Goal: Task Accomplishment & Management: Complete application form

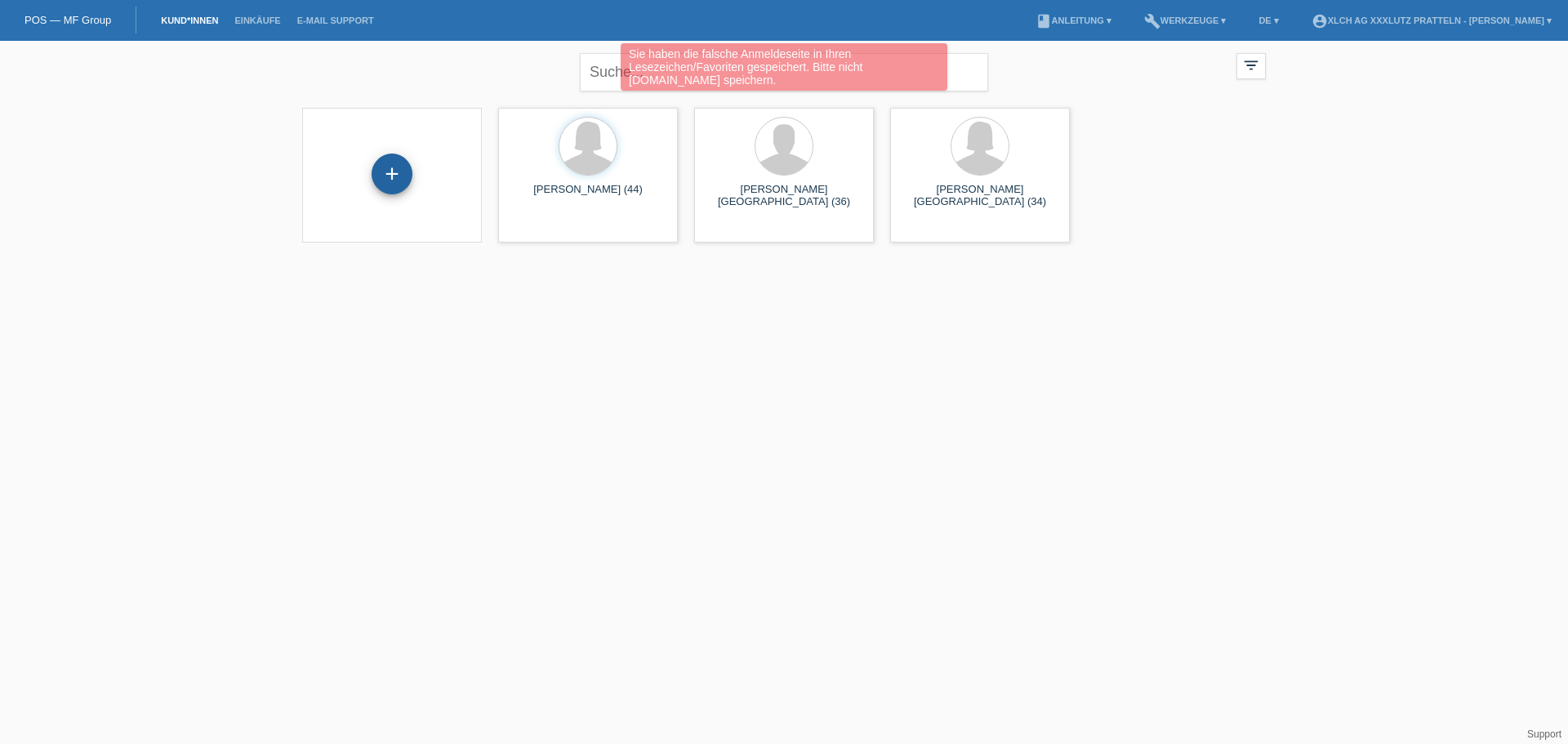
click at [394, 176] on div "+" at bounding box center [392, 174] width 41 height 41
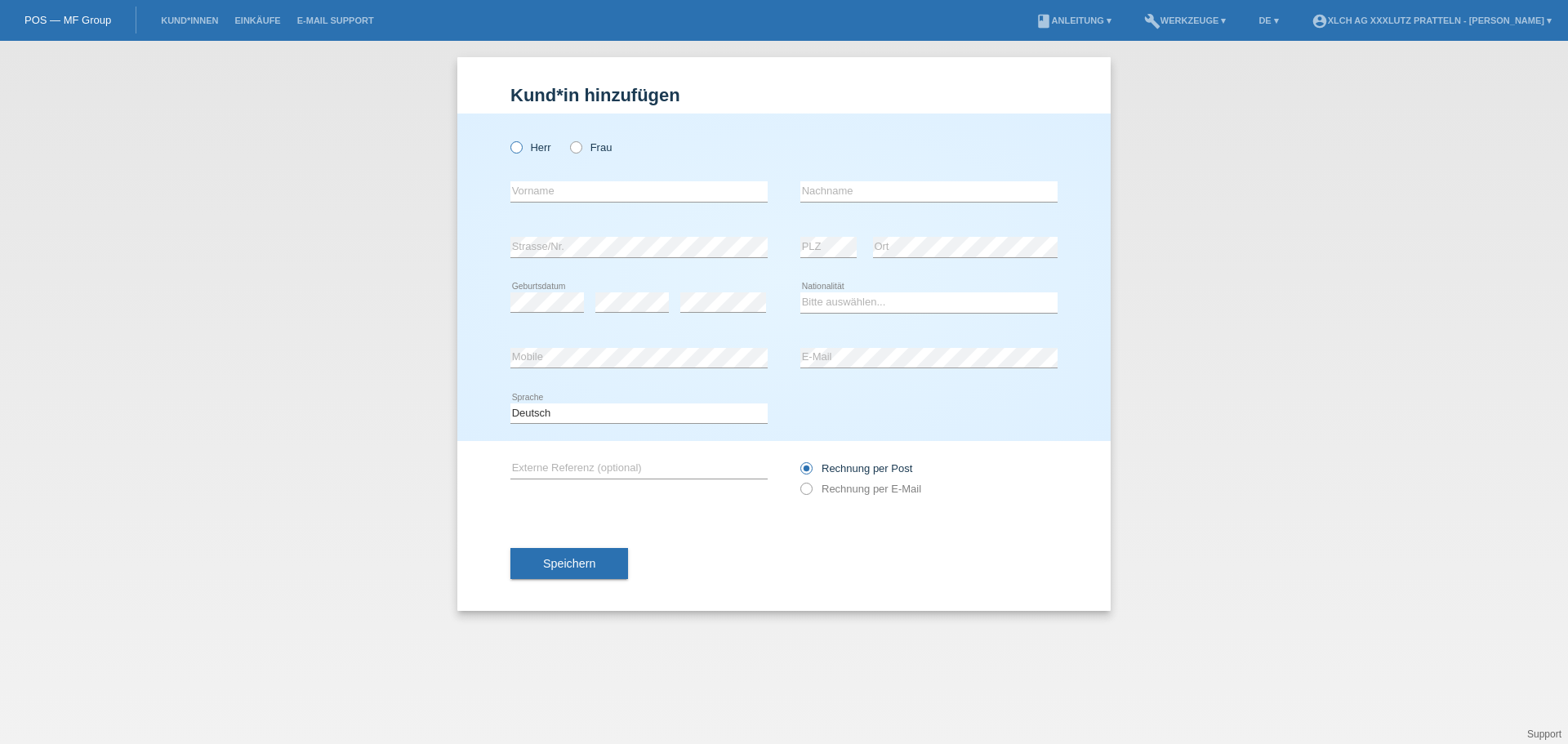
click at [508, 138] on icon at bounding box center [508, 138] width 0 height 0
click at [518, 149] on input "Herr" at bounding box center [515, 146] width 10 height 10
radio input "true"
click at [560, 188] on input "text" at bounding box center [638, 191] width 257 height 20
type input "m"
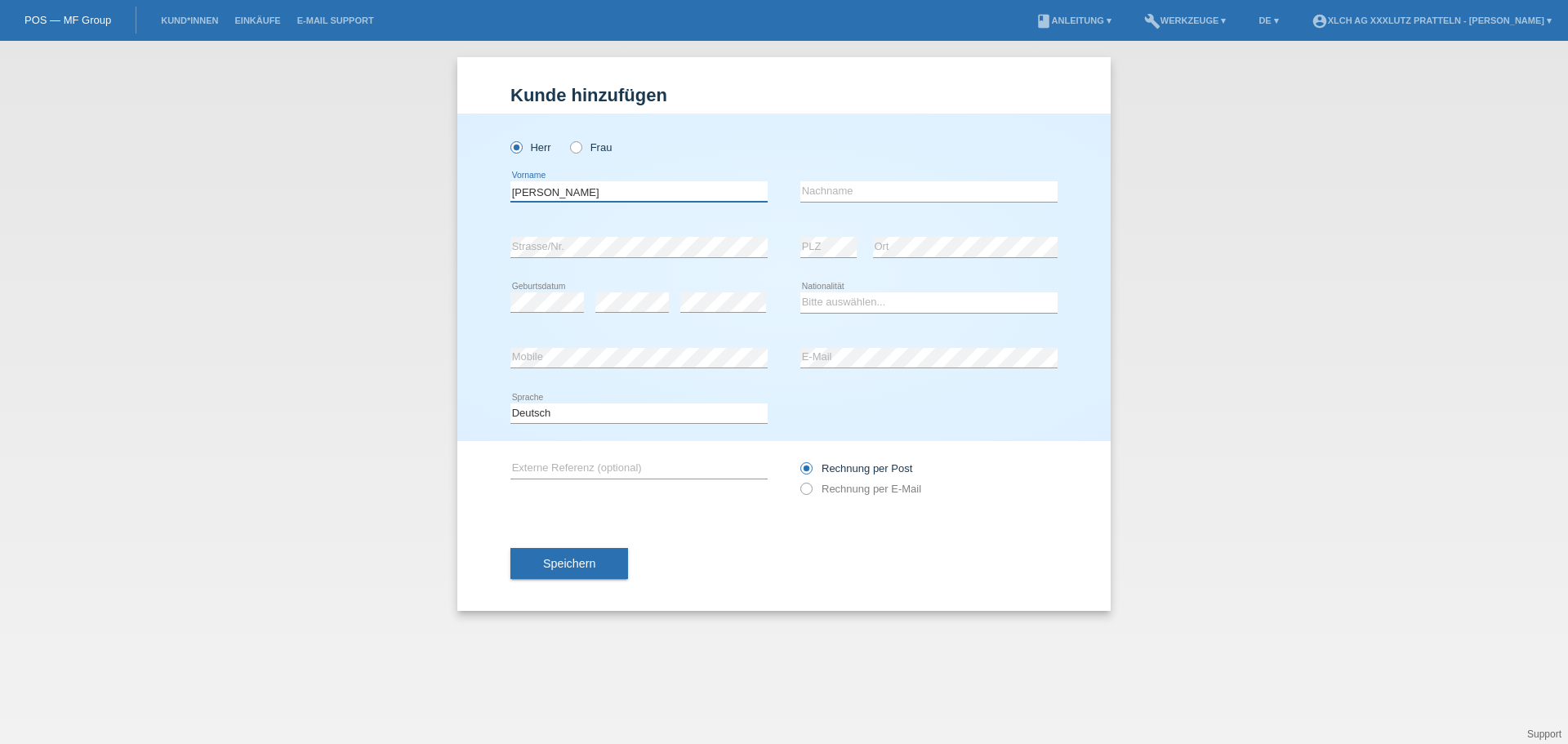
type input "Michele"
type input "Salvini"
click at [880, 299] on select "Bitte auswählen... Schweiz Deutschland Liechtenstein Österreich ------------ Af…" at bounding box center [928, 302] width 257 height 20
select select "CH"
click at [800, 293] on select "Bitte auswählen... Schweiz Deutschland Liechtenstein Österreich ------------ Af…" at bounding box center [928, 302] width 257 height 20
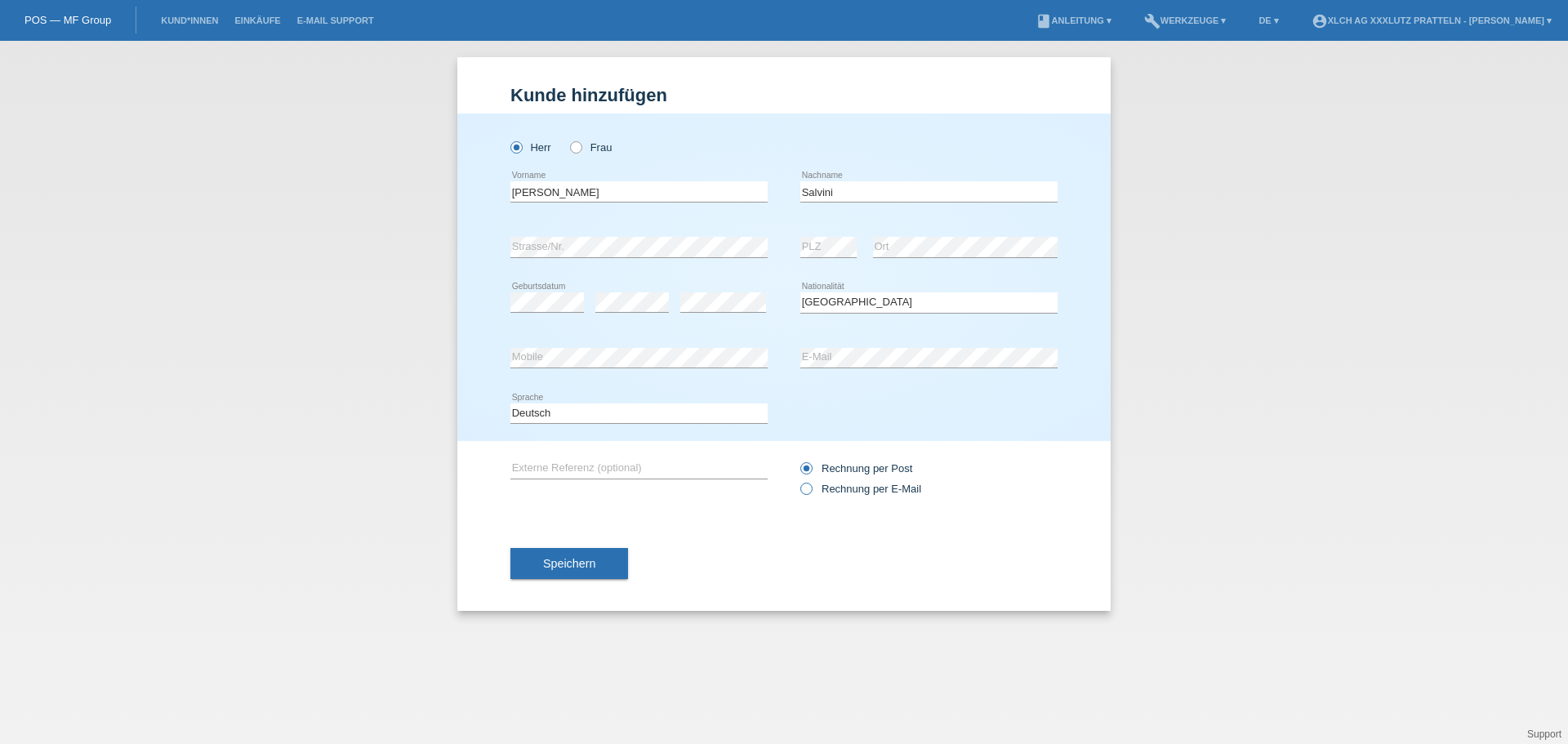
click at [833, 489] on label "Rechnung per E-Mail" at bounding box center [860, 488] width 121 height 12
click at [811, 489] on input "Rechnung per E-Mail" at bounding box center [804, 492] width 10 height 20
radio input "true"
click at [555, 575] on button "Speichern" at bounding box center [568, 563] width 118 height 31
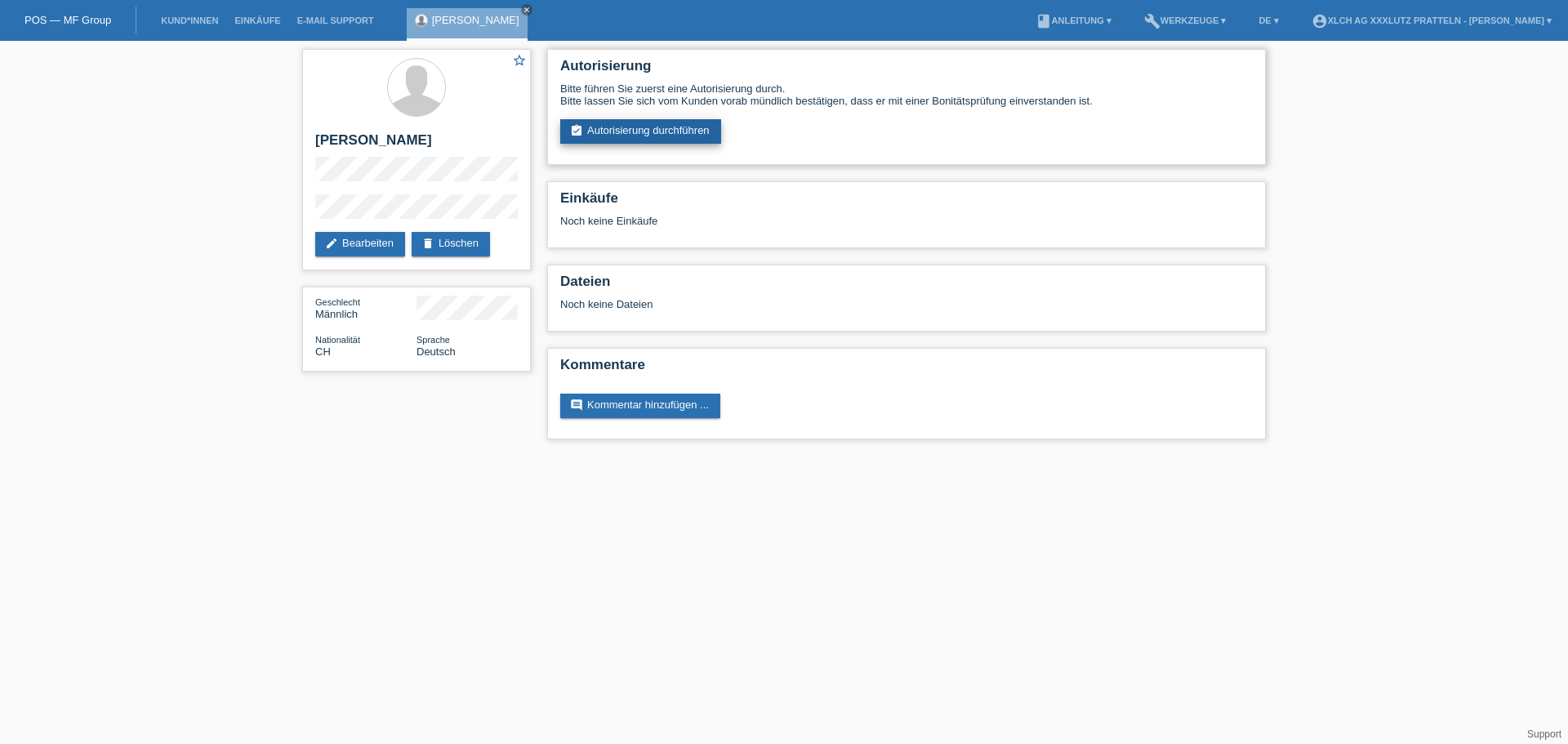
click at [638, 119] on link "assignment_turned_in Autorisierung durchführen" at bounding box center [640, 131] width 161 height 24
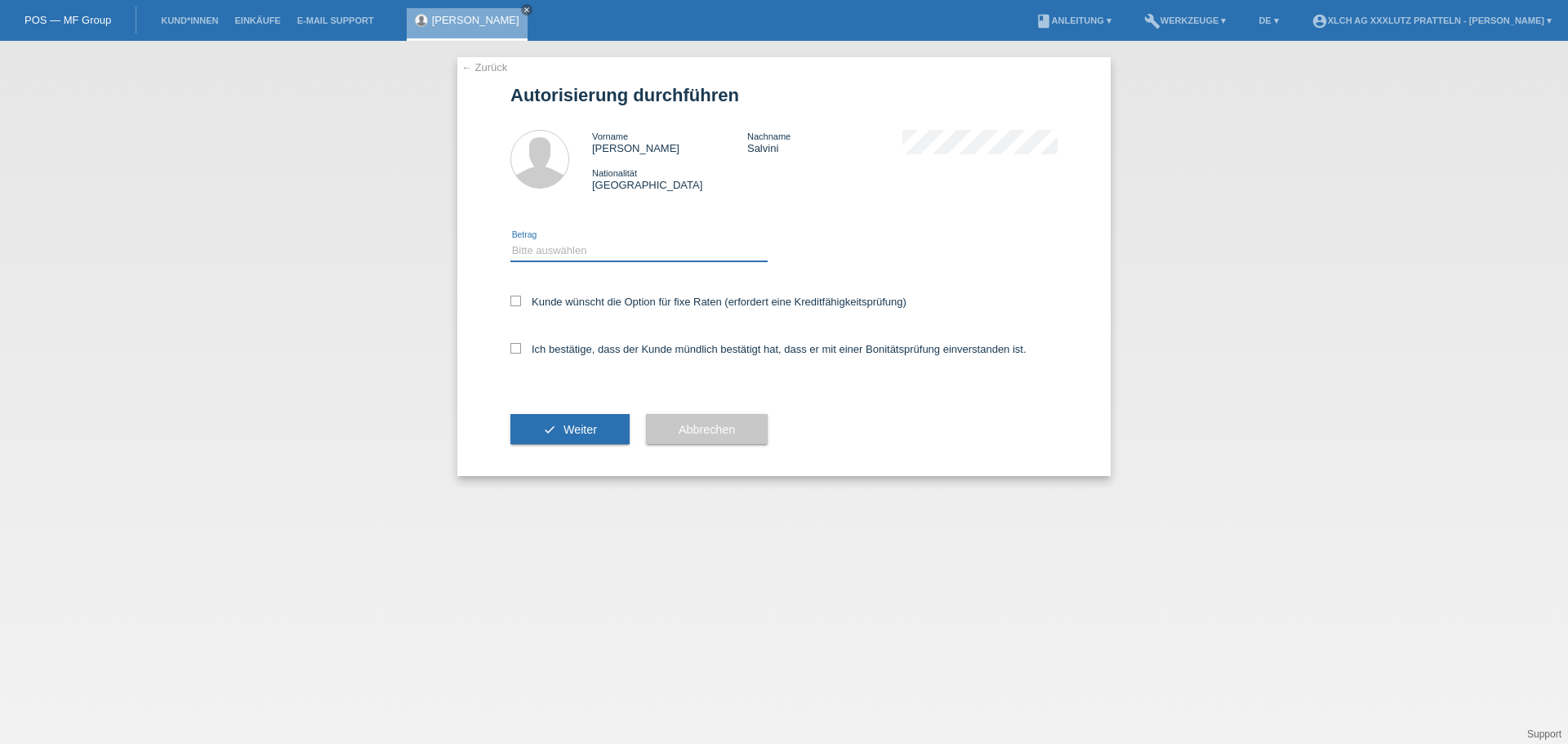
click at [595, 247] on select "Bitte auswählen CHF 1.00 - CHF 499.00 CHF 500.00 - CHF 1'999.00 CHF 2'000.00 - …" at bounding box center [638, 250] width 257 height 20
select select "3"
click at [510, 241] on select "Bitte auswählen CHF 1.00 - CHF 499.00 CHF 500.00 - CHF 1'999.00 CHF 2'000.00 - …" at bounding box center [638, 250] width 257 height 20
click at [568, 303] on label "Kunde wünscht die Option für fixe Raten (erfordert eine Kreditfähigkeitsprüfung)" at bounding box center [708, 301] width 396 height 12
click at [521, 303] on input "Kunde wünscht die Option für fixe Raten (erfordert eine Kreditfähigkeitsprüfung)" at bounding box center [515, 300] width 10 height 10
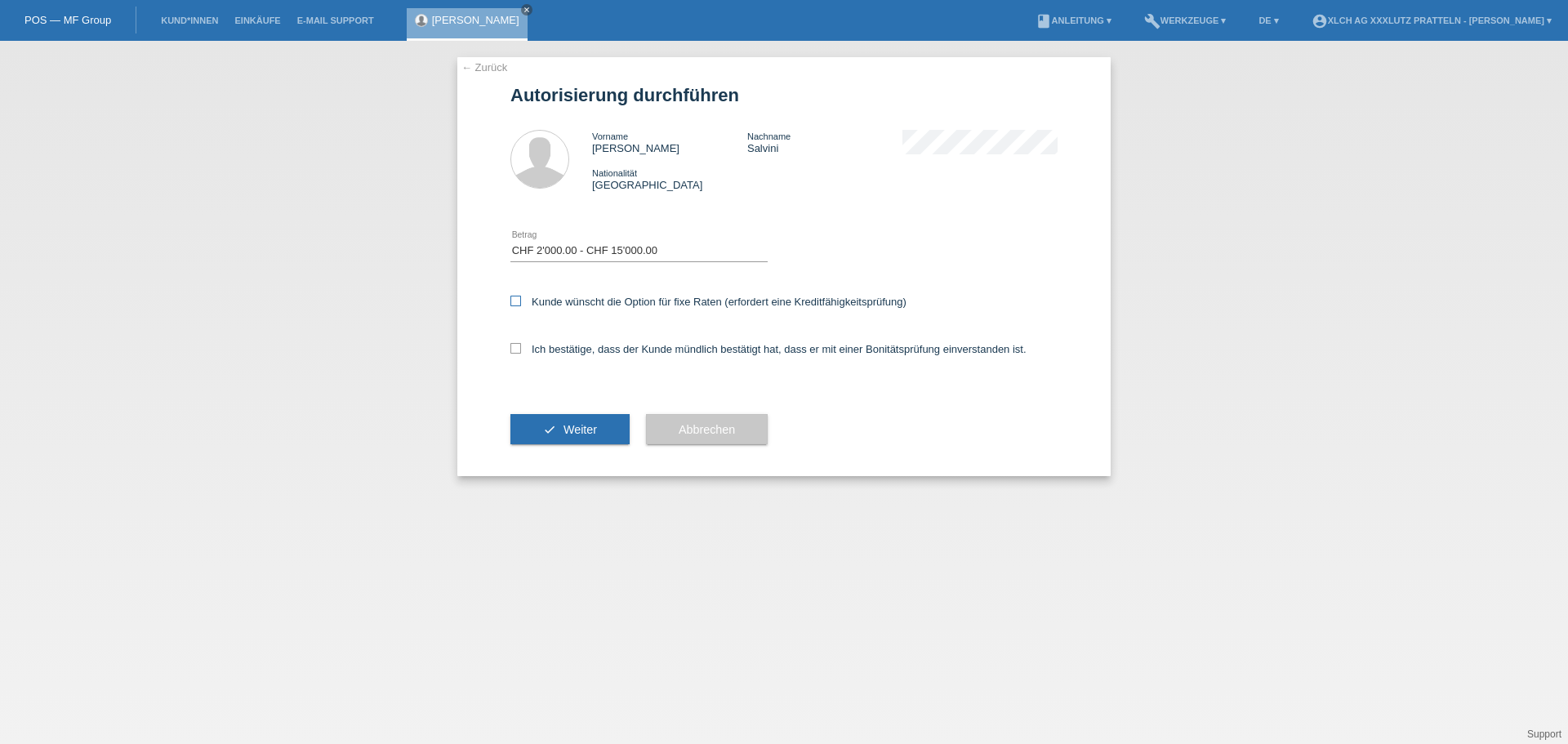
checkbox input "true"
click at [590, 347] on label "Ich bestätige, dass der Kunde mündlich bestätigt hat, dass er mit einer Bonität…" at bounding box center [767, 348] width 516 height 12
click at [521, 347] on input "Ich bestätige, dass der Kunde mündlich bestätigt hat, dass er mit einer Bonität…" at bounding box center [515, 347] width 10 height 10
checkbox input "true"
click at [589, 429] on span "Weiter" at bounding box center [580, 429] width 33 height 13
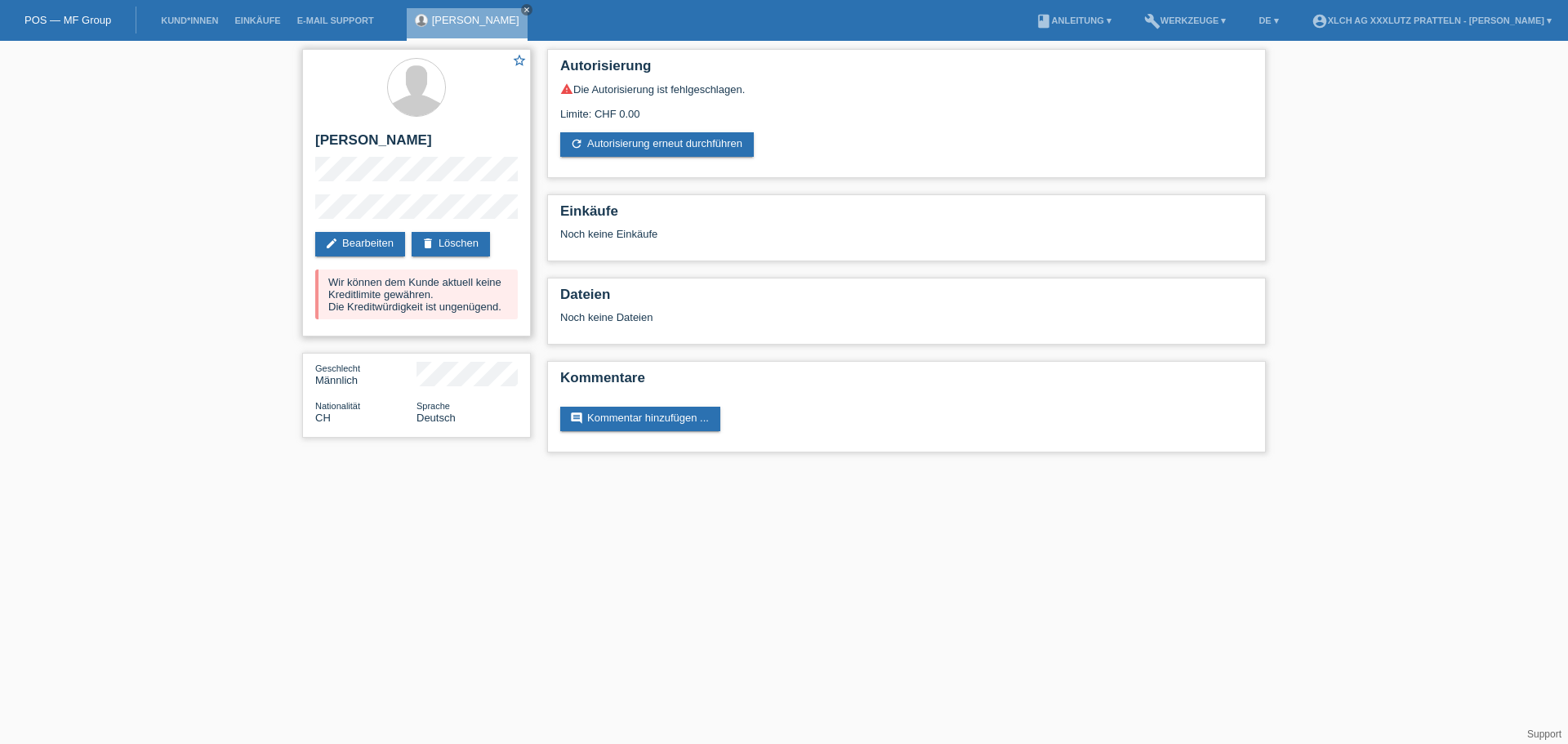
drag, startPoint x: 347, startPoint y: 292, endPoint x: 495, endPoint y: 294, distance: 148.0
click at [494, 295] on div "Wir können dem Kunde aktuell keine Kreditlimite gewähren. Die Kreditwürdigkeit …" at bounding box center [416, 294] width 203 height 50
click at [457, 244] on link "delete Löschen" at bounding box center [451, 244] width 78 height 24
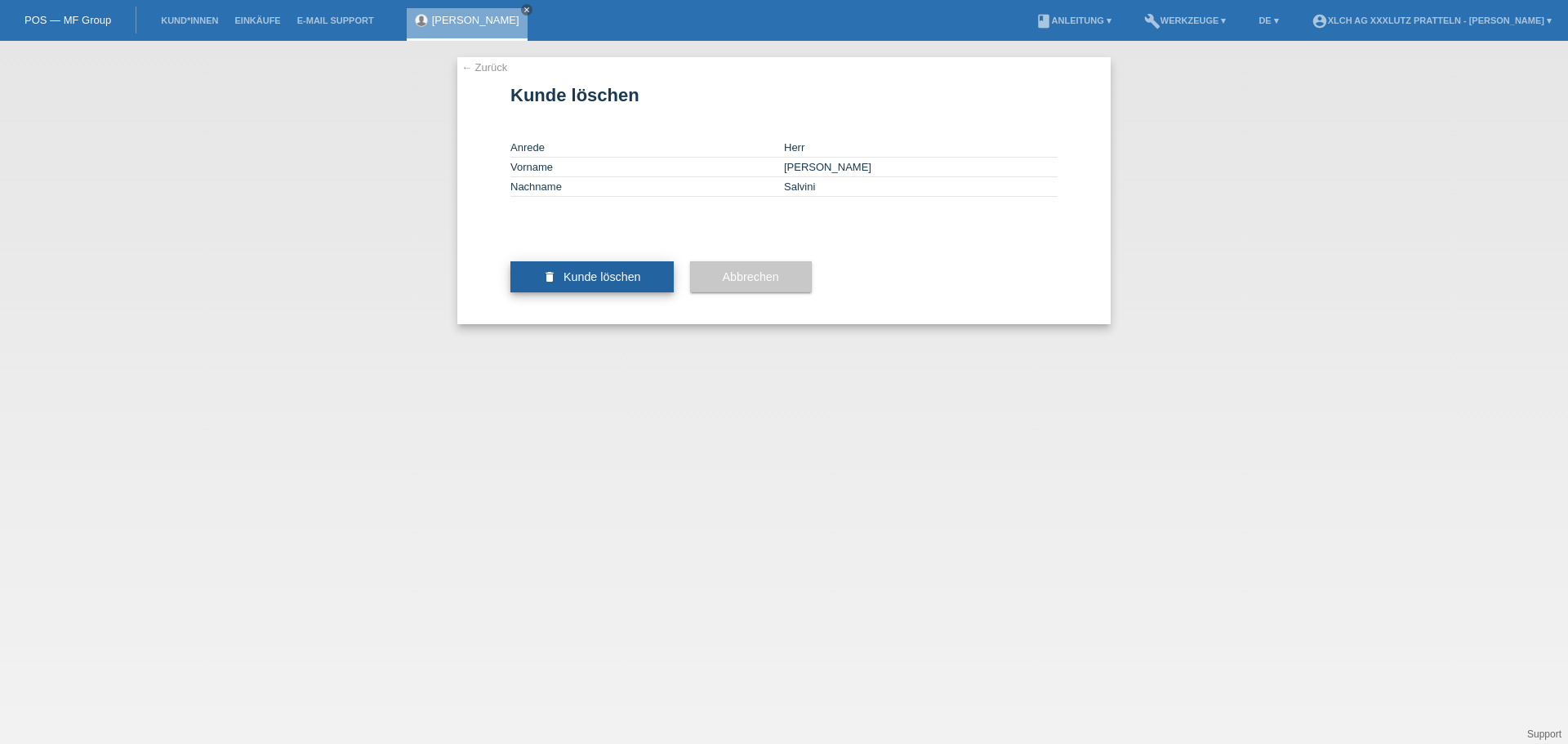
click at [614, 283] on span "Kunde löschen" at bounding box center [601, 277] width 77 height 13
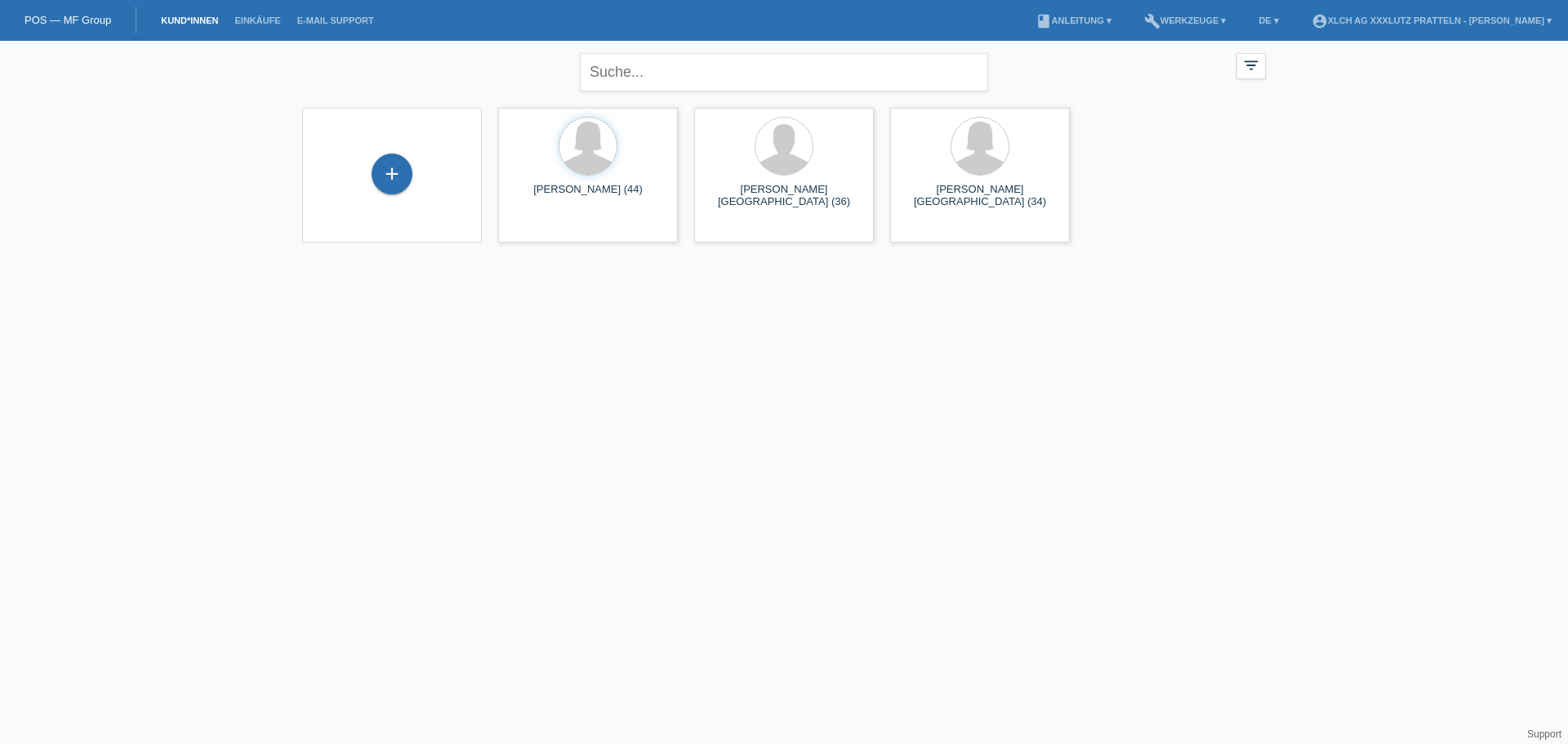
click at [1444, 7] on li "account_circle XLCH AG XXXLutz Pratteln - [PERSON_NAME] ▾" at bounding box center [1431, 20] width 256 height 42
click at [1450, 28] on li "account_circle XLCH AG XXXLutz Pratteln - [PERSON_NAME] ▾" at bounding box center [1431, 20] width 256 height 42
click at [1433, 16] on link "account_circle XLCH AG XXXLutz Pratteln - [PERSON_NAME] ▾" at bounding box center [1431, 20] width 256 height 10
click at [1316, 77] on div "XLCH AG XXXLutz Pratteln - [PERSON_NAME] [EMAIL_ADDRESS][DOMAIN_NAME] Logout" at bounding box center [1431, 72] width 274 height 95
click at [1320, 100] on link "Logout" at bounding box center [1321, 106] width 33 height 12
